Goal: Navigation & Orientation: Understand site structure

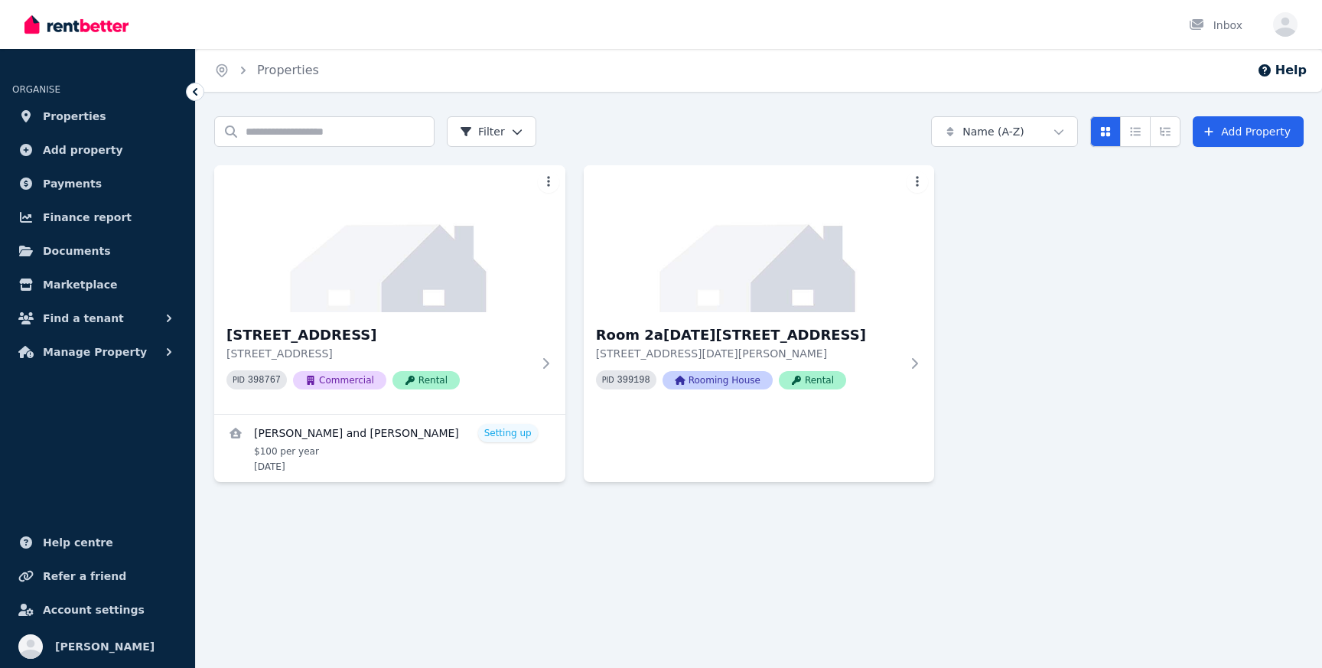
click at [72, 124] on span "Properties" at bounding box center [75, 116] width 64 height 18
click at [71, 153] on span "Add property" at bounding box center [83, 150] width 80 height 18
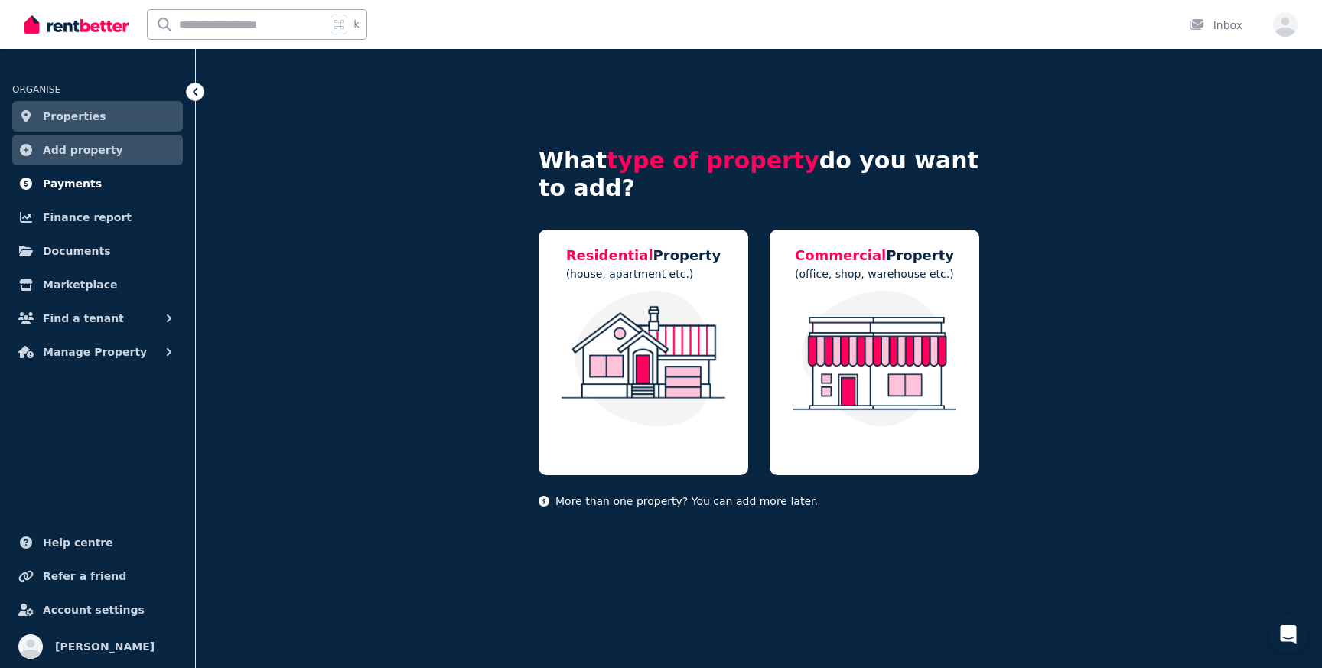
click at [78, 185] on span "Payments" at bounding box center [72, 183] width 59 height 18
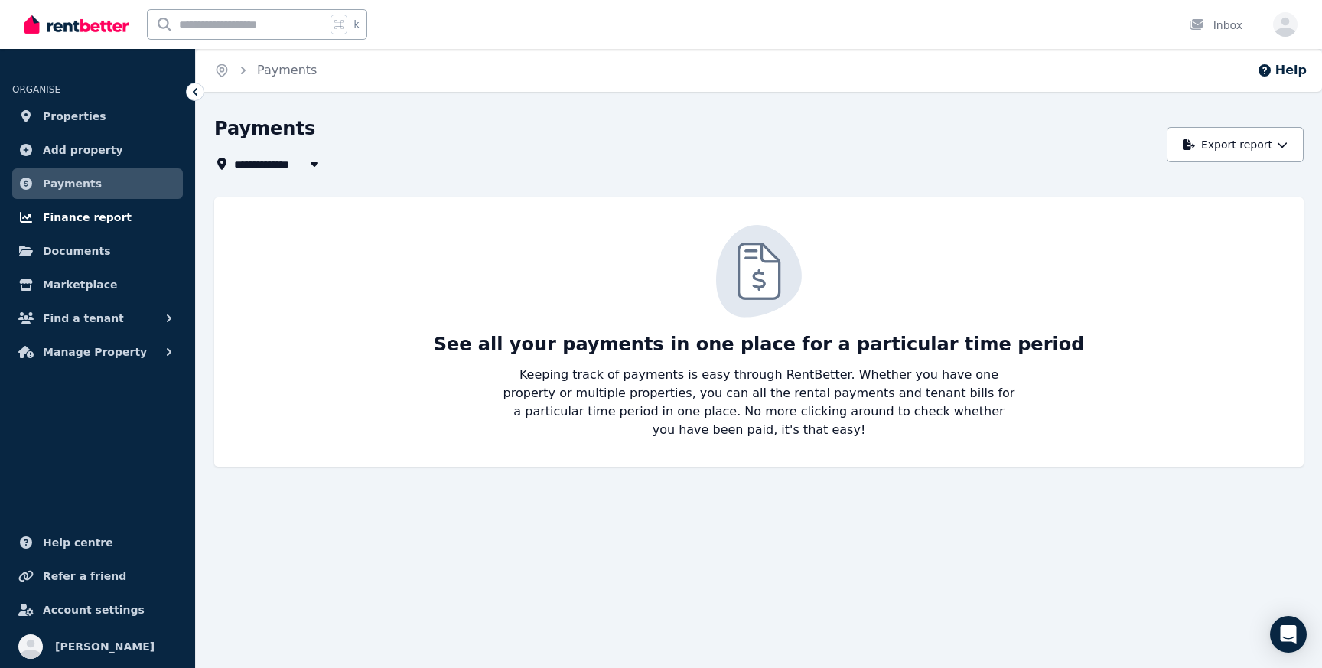
click at [83, 224] on span "Finance report" at bounding box center [87, 217] width 89 height 18
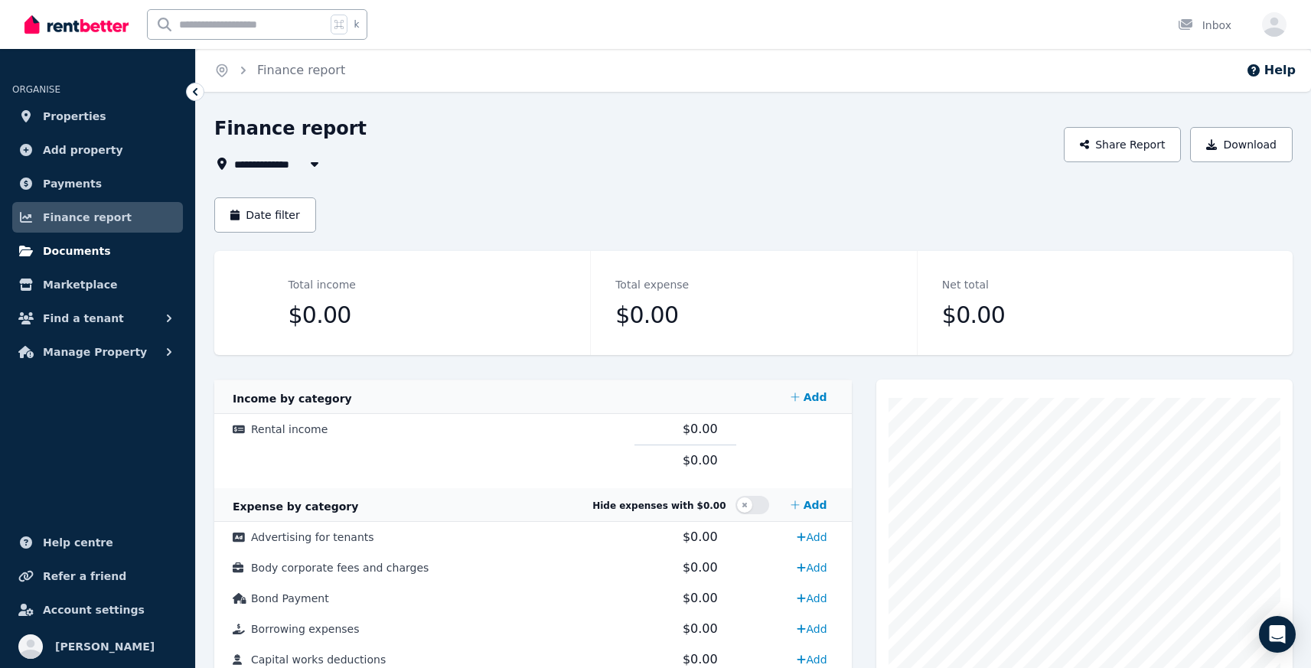
click at [84, 255] on span "Documents" at bounding box center [77, 251] width 68 height 18
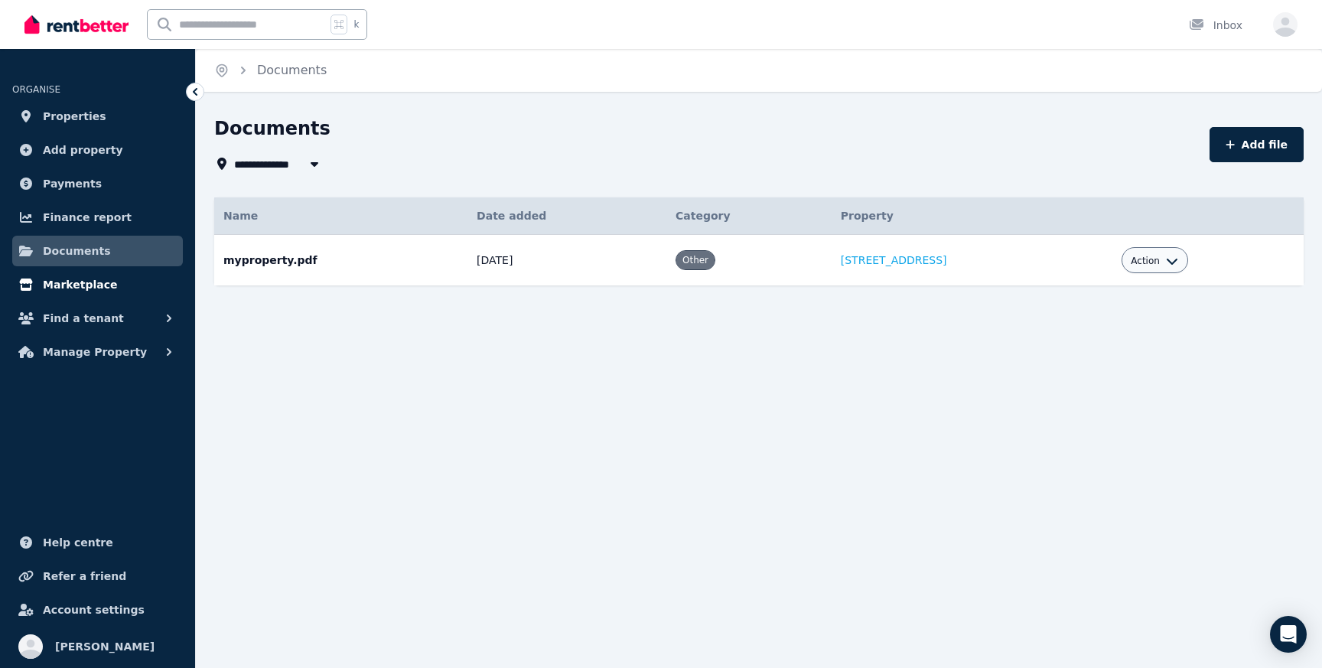
click at [90, 283] on span "Marketplace" at bounding box center [80, 284] width 74 height 18
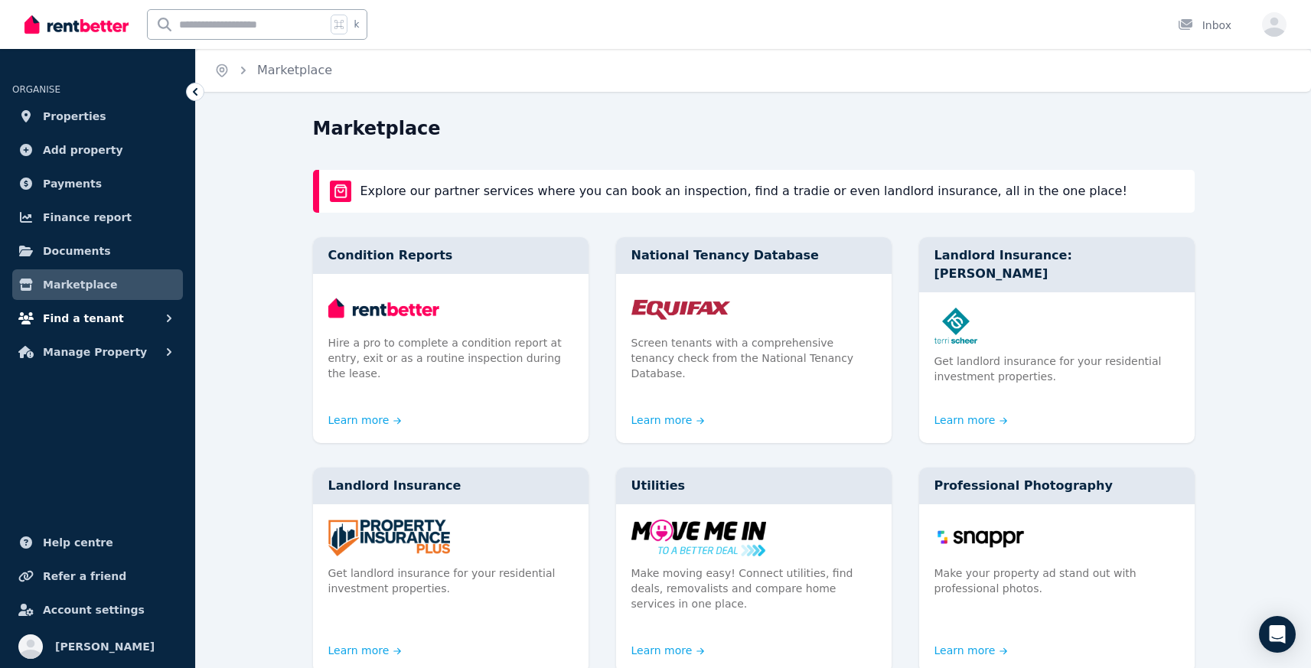
click at [89, 316] on span "Find a tenant" at bounding box center [83, 318] width 81 height 18
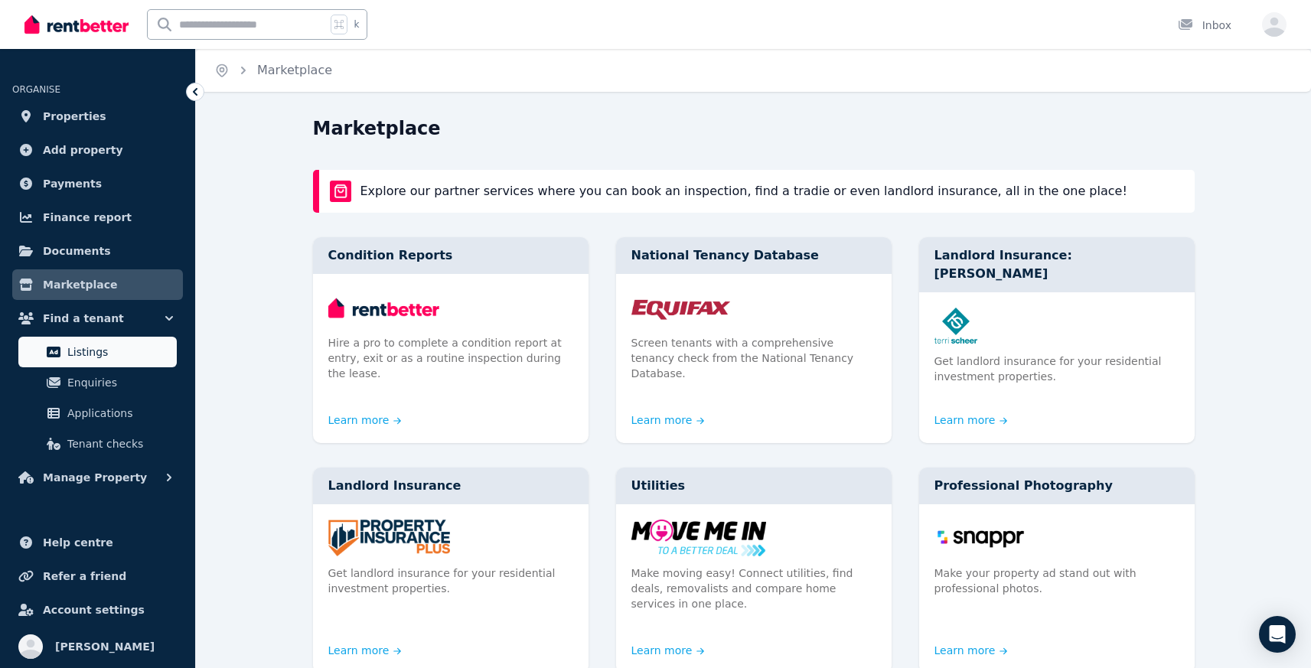
click at [93, 358] on span "Listings" at bounding box center [118, 352] width 103 height 18
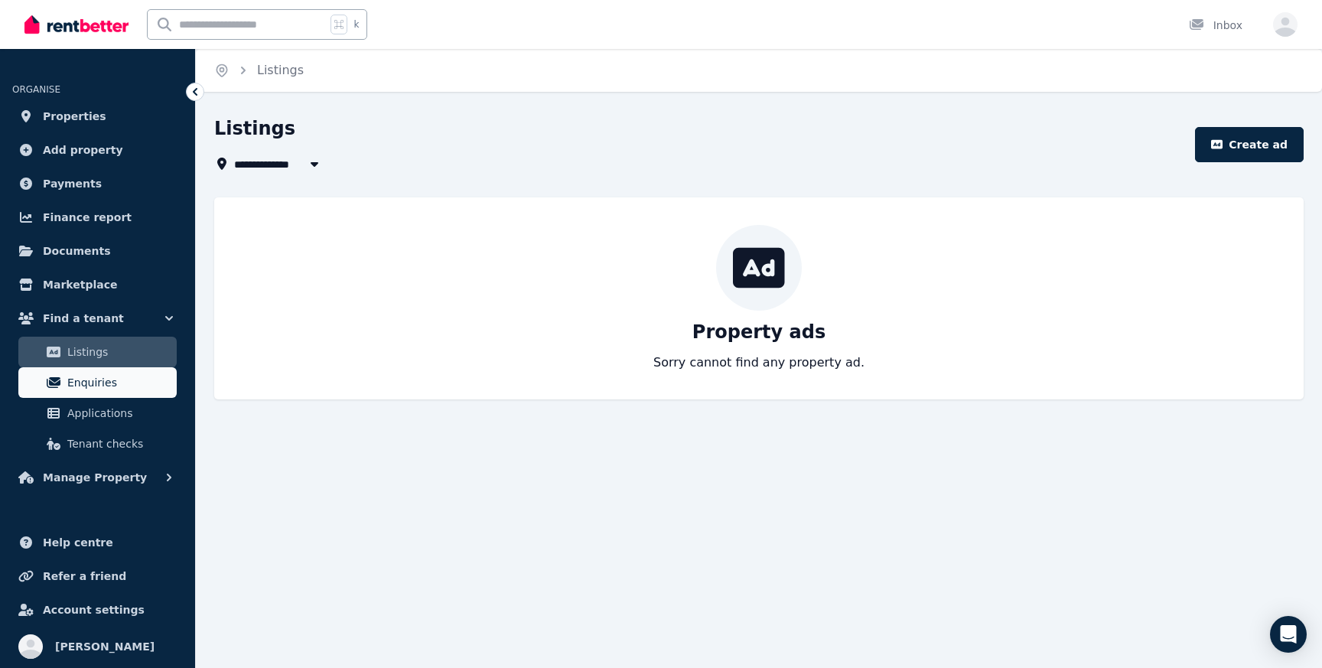
click at [107, 381] on span "Enquiries" at bounding box center [118, 382] width 103 height 18
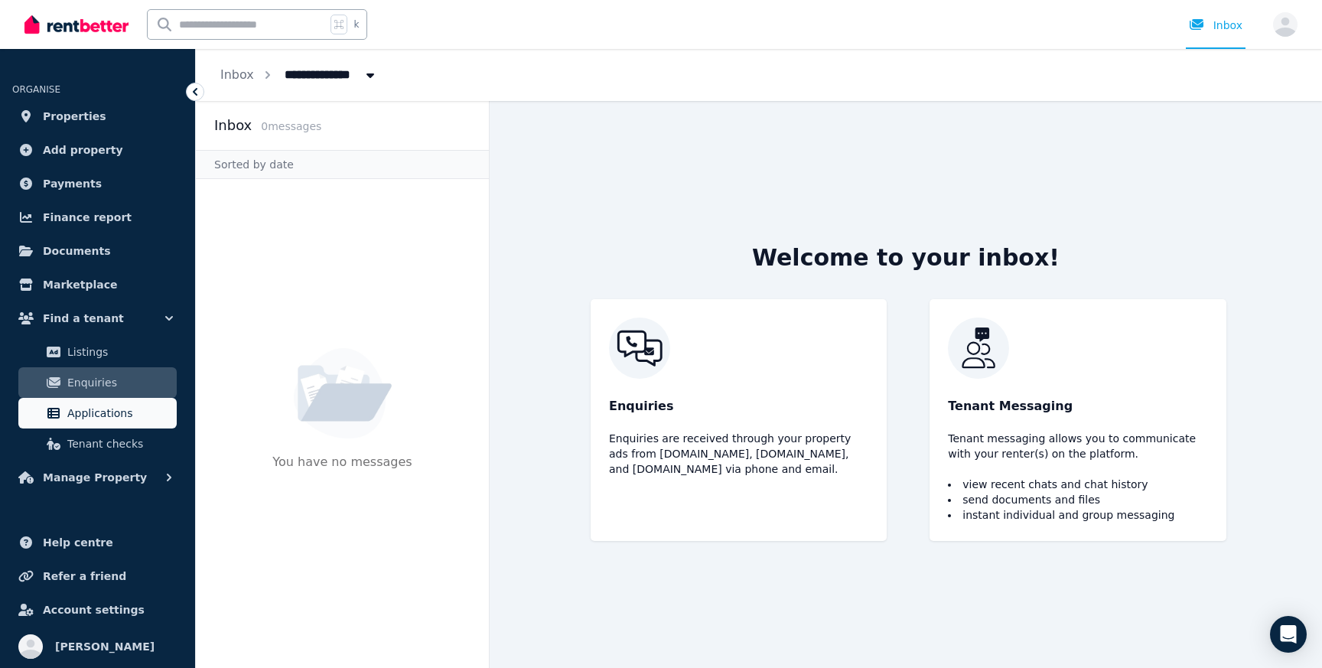
click at [117, 419] on span "Applications" at bounding box center [118, 413] width 103 height 18
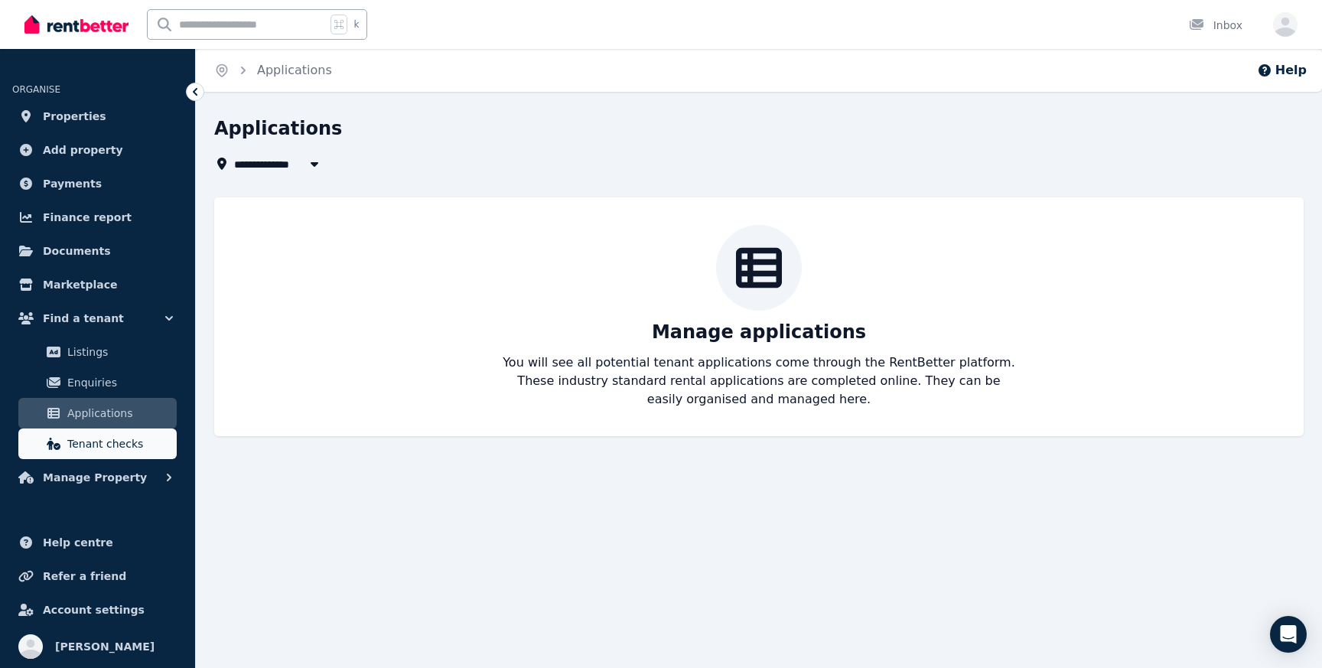
click at [105, 441] on span "Tenant checks" at bounding box center [118, 444] width 103 height 18
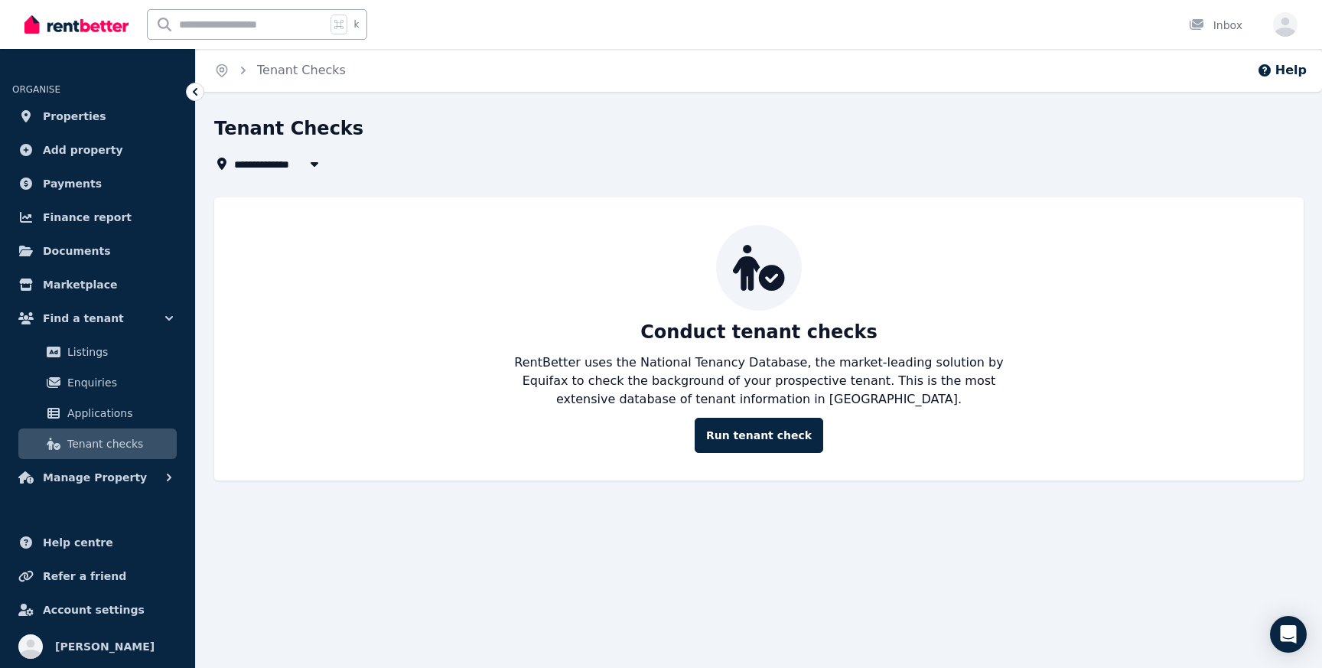
click at [79, 28] on img at bounding box center [76, 24] width 104 height 23
